Goal: Check status: Check status

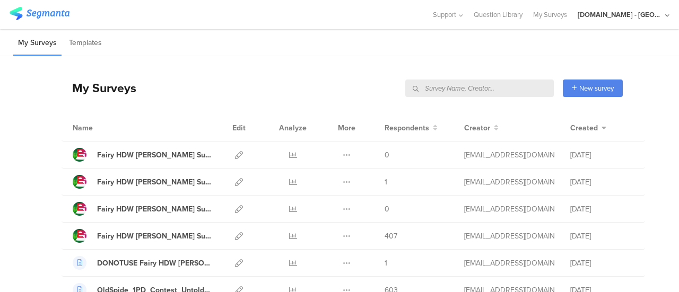
click at [493, 92] on input "text" at bounding box center [479, 88] width 148 height 17
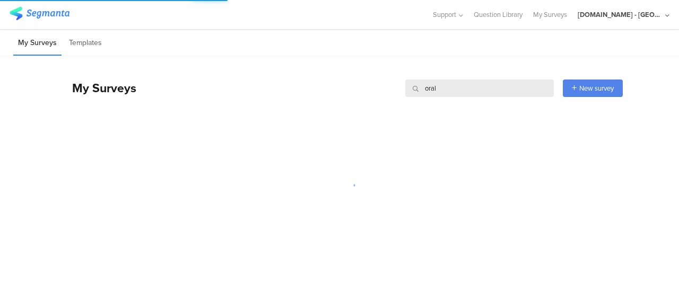
type input "oral"
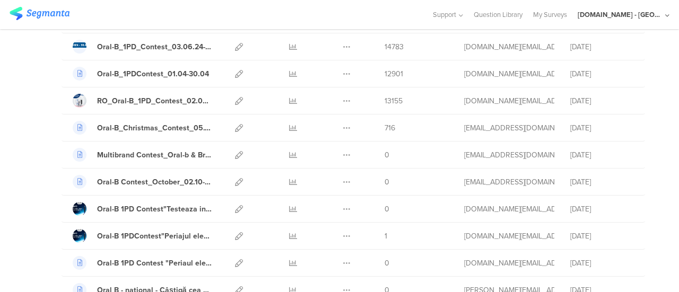
scroll to position [1043, 0]
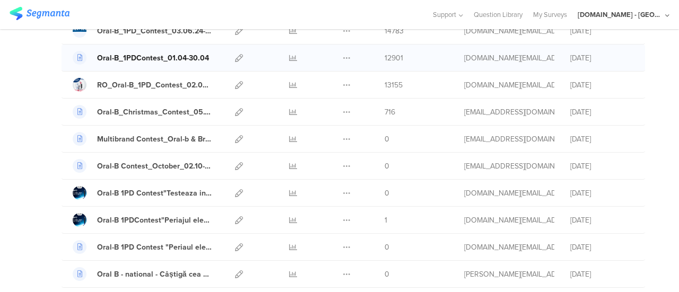
click at [147, 52] on div "Oral-B_1PDContest_01.04-30.04" at bounding box center [153, 57] width 112 height 11
click at [289, 73] on link at bounding box center [293, 85] width 8 height 27
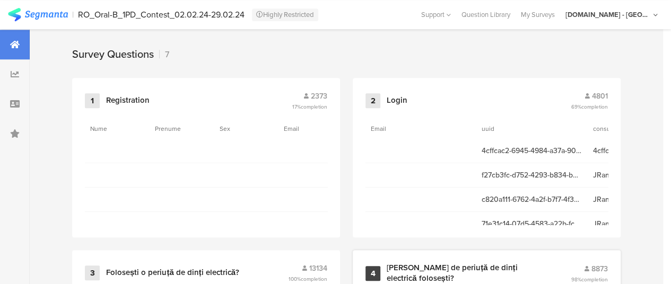
scroll to position [444, 0]
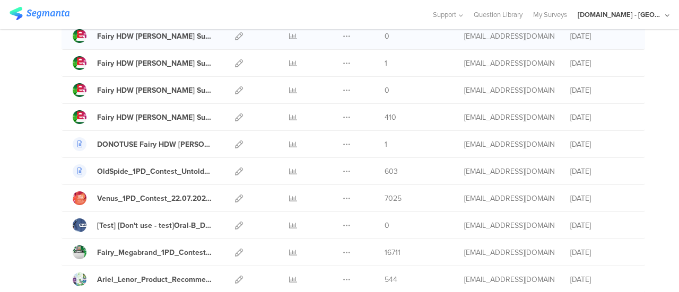
scroll to position [120, 0]
